Goal: Task Accomplishment & Management: Use online tool/utility

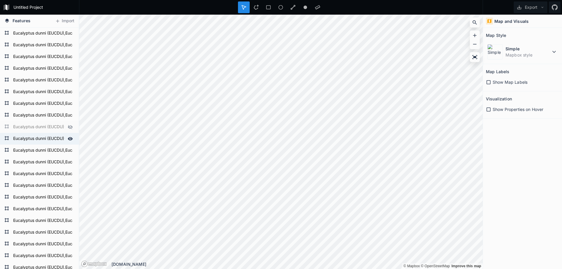
click at [35, 137] on form "Eucalyptus dunni (EUCDU),Eucalyptus gobulus sbsp.maidenii (EUCMD),Eucalyptus sm…" at bounding box center [38, 138] width 55 height 9
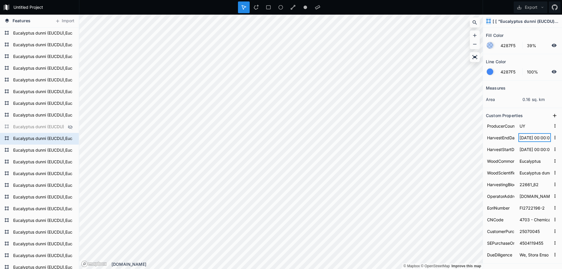
drag, startPoint x: 519, startPoint y: 137, endPoint x: 521, endPoint y: 141, distance: 5.1
click at [516, 139] on form "HarvestEndDate [DATE] 00:00:00.000" at bounding box center [522, 138] width 73 height 12
click at [527, 147] on input "[DATE] 00:00:00.000" at bounding box center [534, 149] width 32 height 9
click at [518, 148] on input "[DATE] 00:00:00.000" at bounding box center [534, 149] width 32 height 9
click at [524, 150] on input "[DATE] 00:00:00.000" at bounding box center [534, 149] width 32 height 9
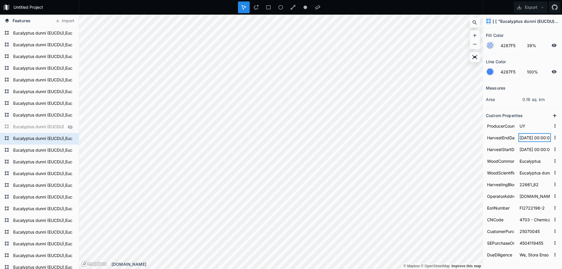
click at [524, 135] on input "[DATE] 00:00:00.000" at bounding box center [534, 137] width 32 height 9
click at [524, 151] on input "[DATE] 00:00:00.000" at bounding box center [534, 149] width 32 height 9
click at [535, 152] on input "[DATE] 00:00:00.000" at bounding box center [534, 149] width 32 height 9
click at [526, 151] on input "[DATE] 00:00:00.000" at bounding box center [534, 149] width 32 height 9
click at [540, 151] on input "[DATE] 00:00:00.000" at bounding box center [534, 149] width 32 height 9
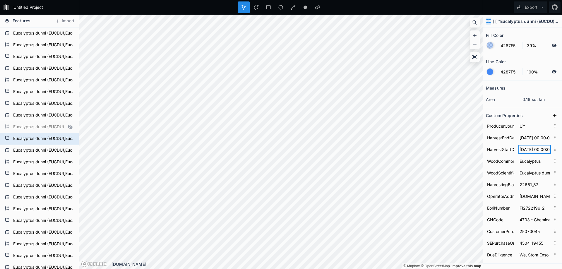
scroll to position [0, 1]
click at [529, 150] on input "[DATE] 00:00:00.000" at bounding box center [534, 149] width 32 height 9
click at [526, 161] on input "Eucalyptus" at bounding box center [534, 161] width 32 height 9
click at [519, 162] on input "Eucalyptus" at bounding box center [534, 161] width 32 height 9
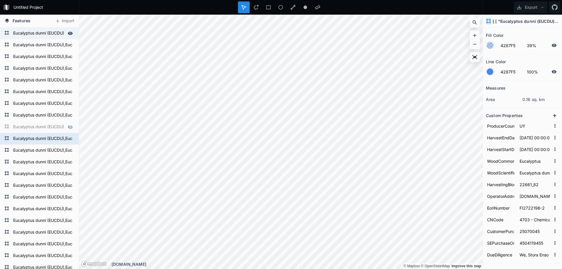
click at [38, 36] on form "Eucalyptus dunni (EUCDU),Eucalyptus gobulus sbsp.maidenii (EUCMD),Eucalyptus sm…" at bounding box center [38, 33] width 55 height 9
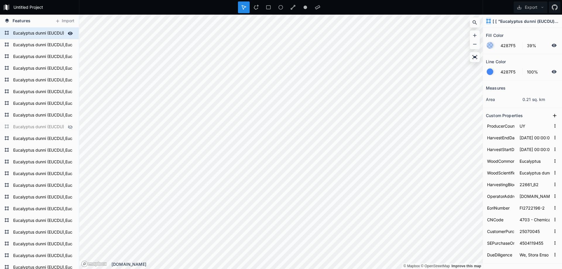
type input "[DATE] 00:00:00.000"
type input "25924_4"
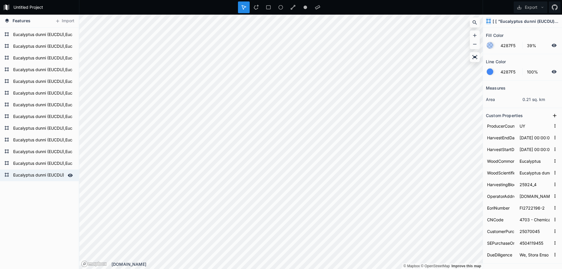
click at [35, 173] on form "Eucalyptus dunni (EUCDU),Eucalyptus gobulus sbsp.maidenii (EUCMD),Eucalyptus sm…" at bounding box center [38, 175] width 55 height 9
type input "[DATE] 00:00:00.000"
type input "29711_2"
click at [37, 164] on form "Eucalyptus dunni (EUCDU),Eucalyptus gobulus sbsp.maidenii (EUCMD),Eucalyptus sm…" at bounding box center [38, 163] width 55 height 9
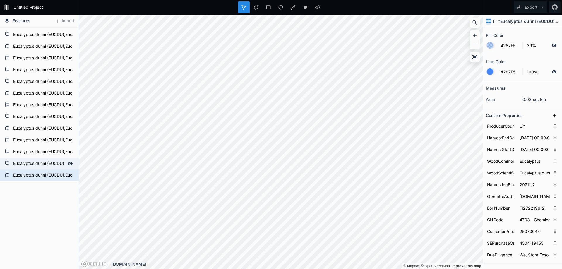
type input "[DATE] 00:00:00.000"
type input "24672_22"
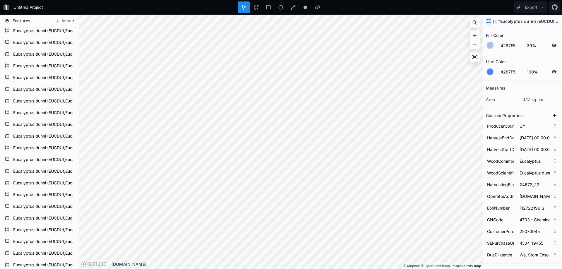
scroll to position [1792, 0]
click at [41, 188] on form "Eucalyptus dunni (EUCDU),Eucalyptus gobulus sbsp.maidenii (EUCMD),Eucalyptus sm…" at bounding box center [38, 185] width 55 height 9
type input "[DATE] 00:00:00.000"
type input "28525_2"
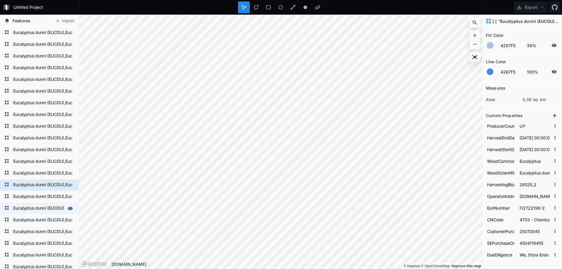
drag, startPoint x: 41, startPoint y: 188, endPoint x: 45, endPoint y: 211, distance: 24.1
click at [43, 198] on form "Eucalyptus dunni (EUCDU),Eucalyptus gobulus sbsp.maidenii (EUCMD),Eucalyptus sm…" at bounding box center [42, 196] width 63 height 9
type input "[DATE] 00:00:00.000"
type input "31201_15"
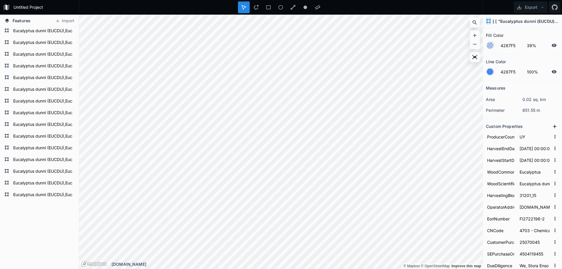
scroll to position [2867, 0]
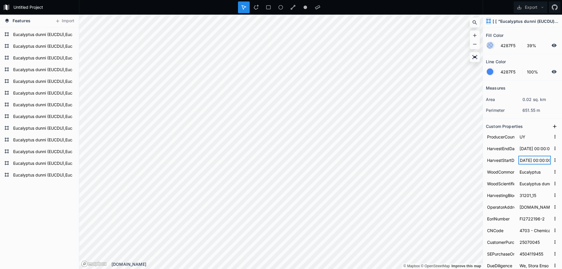
drag, startPoint x: 546, startPoint y: 160, endPoint x: 523, endPoint y: 151, distance: 24.4
click at [523, 151] on div "ProducerCountry UY HarvestEndDate [DATE] 00:00:00.000 HarvestStartDate [DATE] 0…" at bounding box center [522, 201] width 73 height 140
click at [520, 150] on input "[DATE] 00:00:00.000" at bounding box center [534, 148] width 32 height 9
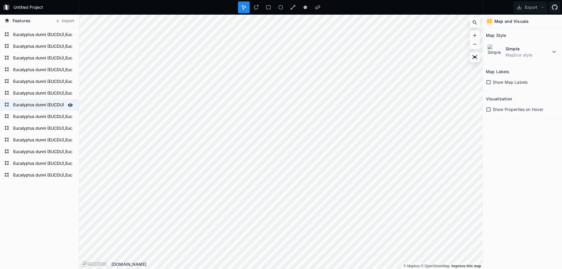
click at [43, 107] on form "Eucalyptus dunni (EUCDU),Eucalyptus gobulus sbsp.maidenii (EUCMD),Eucalyptus sm…" at bounding box center [38, 105] width 55 height 9
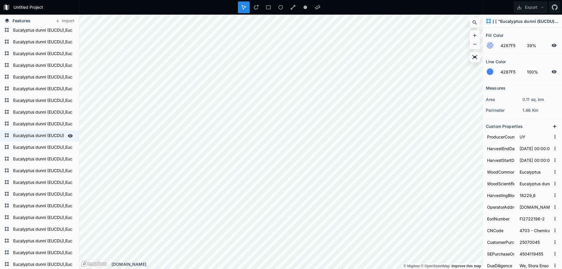
scroll to position [1667, 0]
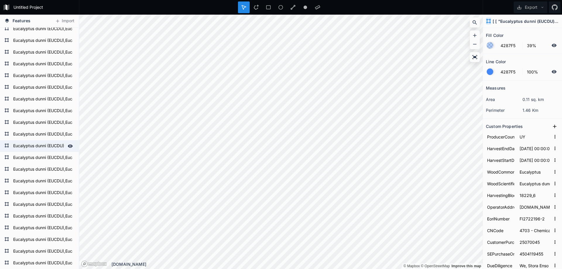
click at [50, 147] on form "Eucalyptus dunni (EUCDU),Eucalyptus gobulus sbsp.maidenii (EUCMD),Eucalyptus sm…" at bounding box center [38, 146] width 55 height 9
type input "[DATE] 00:00:00.000"
type input "26681_5"
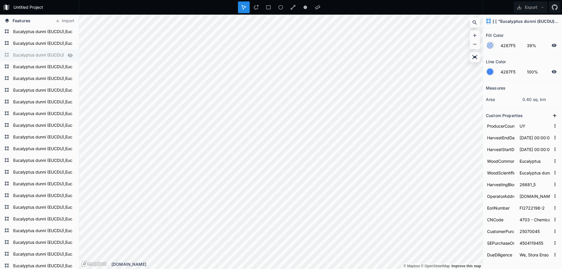
scroll to position [0, 0]
click at [37, 173] on form "Eucalyptus dunni (EUCDU),Eucalyptus gobulus sbsp.maidenii (EUCMD),Eucalyptus sm…" at bounding box center [38, 173] width 55 height 9
type input "[DATE] 00:00:00.000"
type input "12916_2"
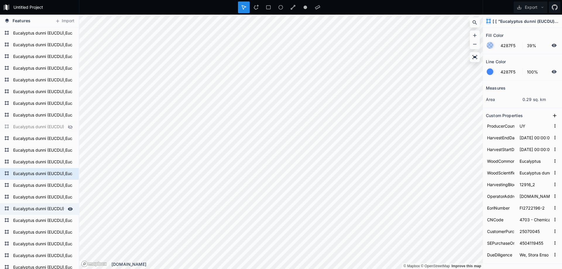
click at [40, 210] on form "Eucalyptus dunni (EUCDU),Eucalyptus gobulus sbsp.maidenii (EUCMD),Eucalyptus sm…" at bounding box center [38, 209] width 55 height 9
type input "[DATE] 00:00:00.000"
type input "33202_1"
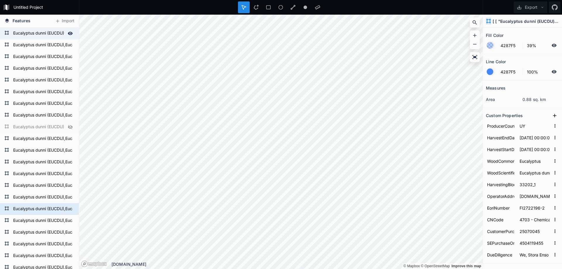
click at [42, 36] on form "Eucalyptus dunni (EUCDU),Eucalyptus gobulus sbsp.maidenii (EUCMD),Eucalyptus sm…" at bounding box center [38, 33] width 55 height 9
type input "[DATE] 00:00:00.000"
type input "25924_4"
